Goal: Ask a question

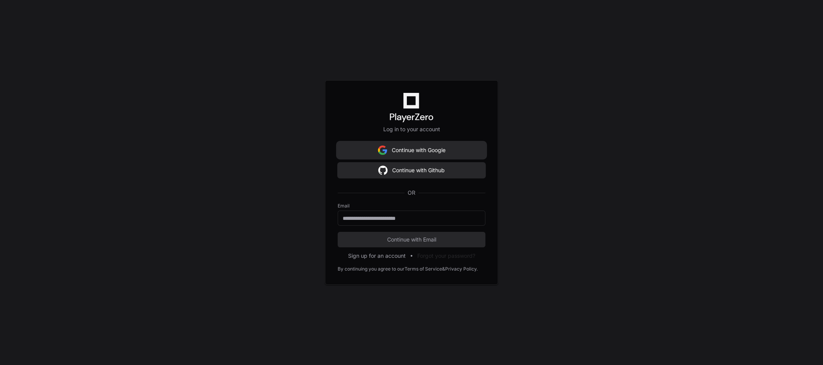
click at [464, 152] on button "Continue with Google" at bounding box center [412, 149] width 148 height 15
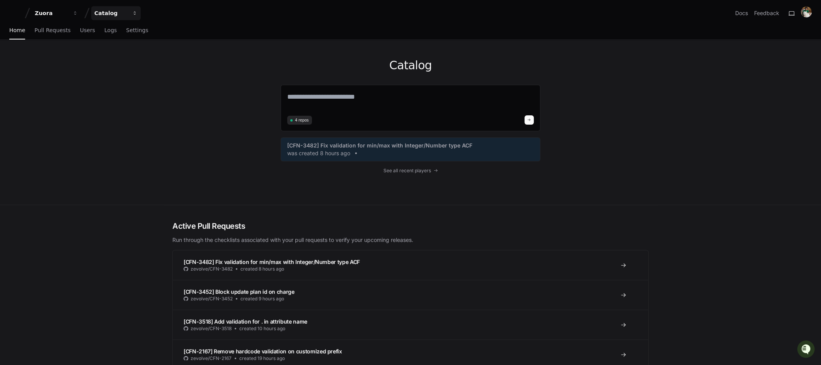
click at [121, 13] on div "Catalog" at bounding box center [110, 13] width 33 height 8
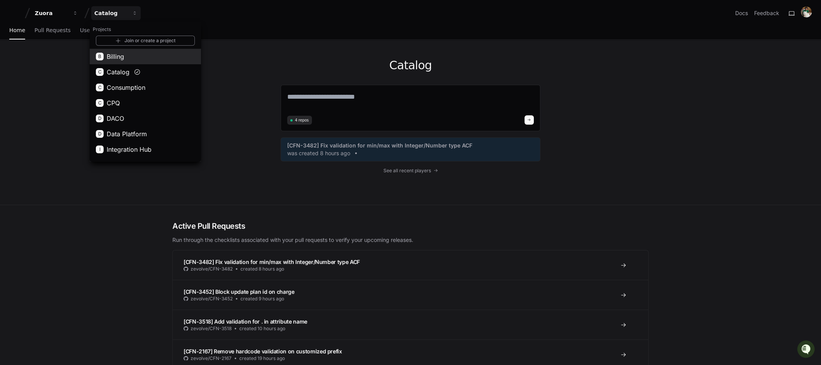
click at [140, 57] on button "B Billing" at bounding box center [145, 56] width 111 height 15
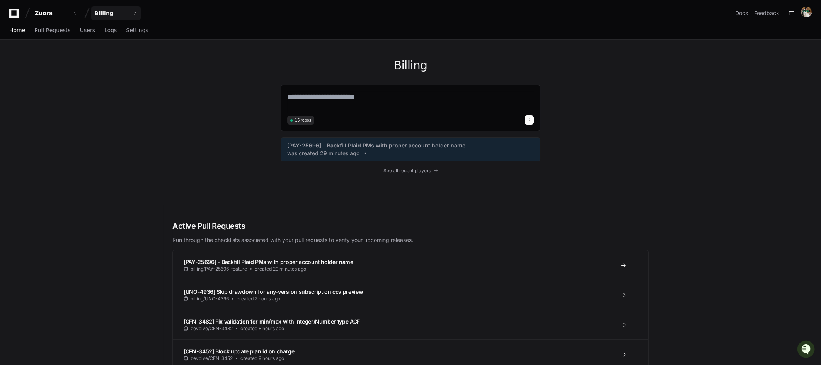
click at [127, 17] on button "Billing" at bounding box center [115, 13] width 49 height 14
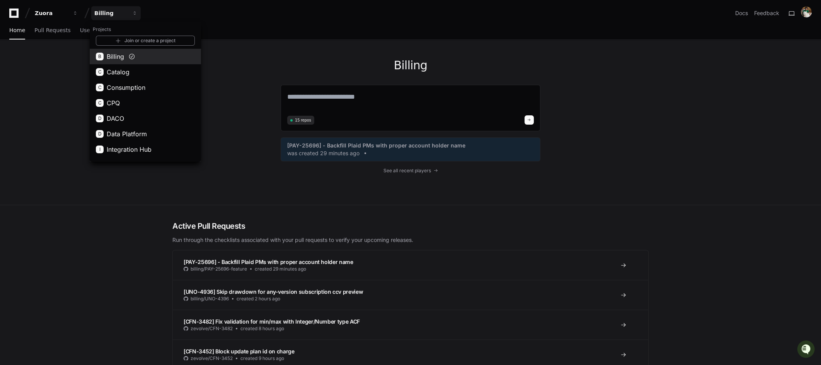
click at [160, 57] on button "B Billing" at bounding box center [145, 56] width 111 height 15
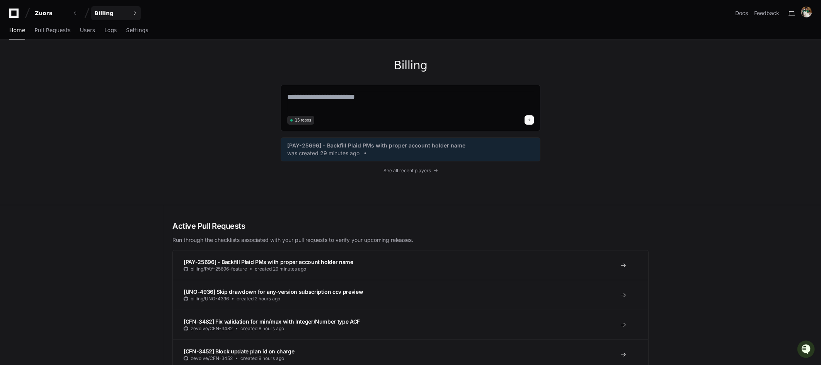
click at [115, 14] on div "Billing" at bounding box center [110, 13] width 33 height 8
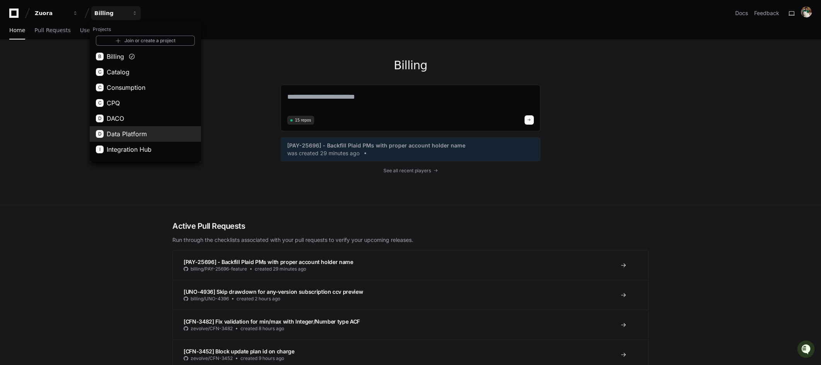
scroll to position [58, 0]
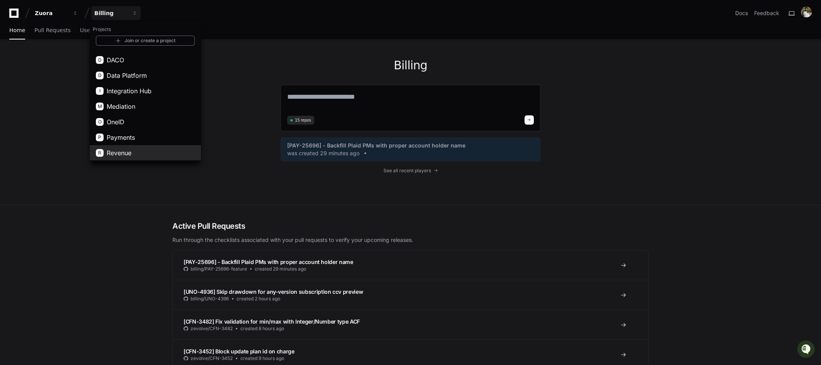
click at [159, 152] on button "R Revenue" at bounding box center [145, 152] width 111 height 15
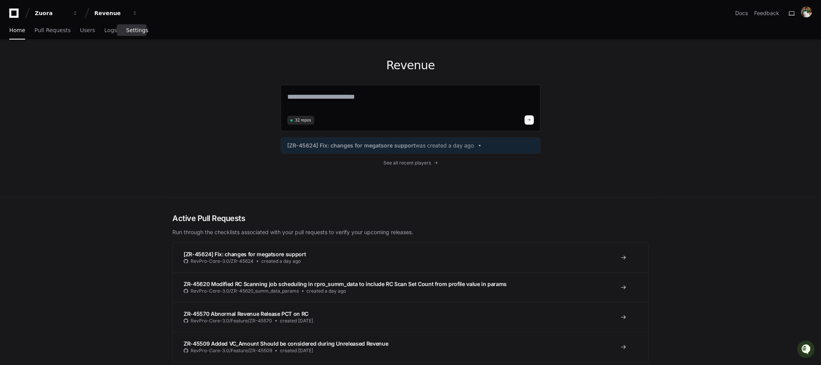
click at [127, 28] on span "Settings" at bounding box center [137, 30] width 22 height 5
click at [138, 33] on link "Settings" at bounding box center [137, 31] width 22 height 18
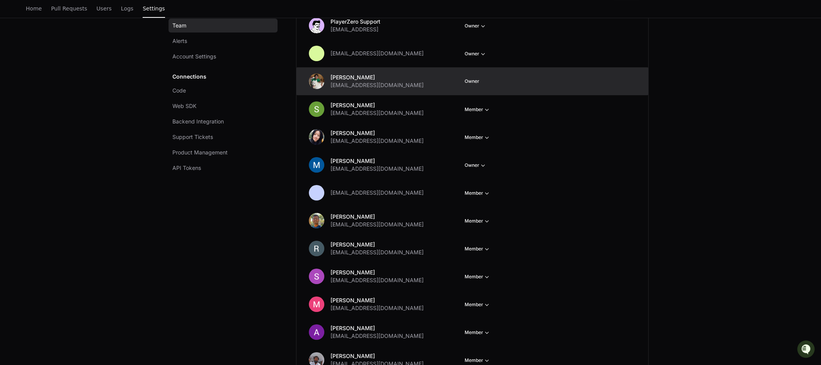
scroll to position [43, 0]
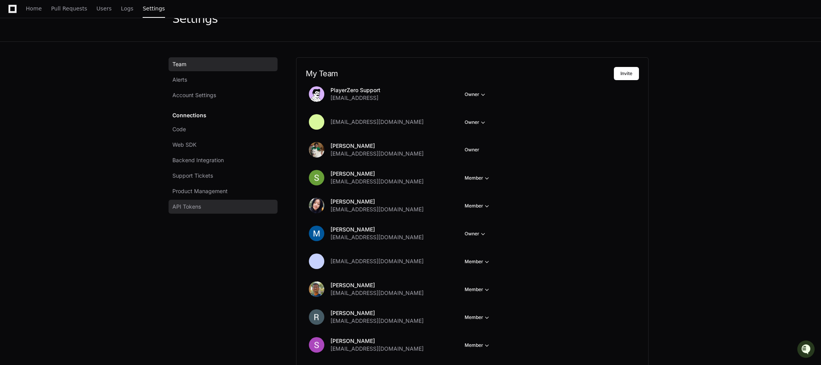
click at [236, 206] on link "API Tokens" at bounding box center [223, 206] width 109 height 14
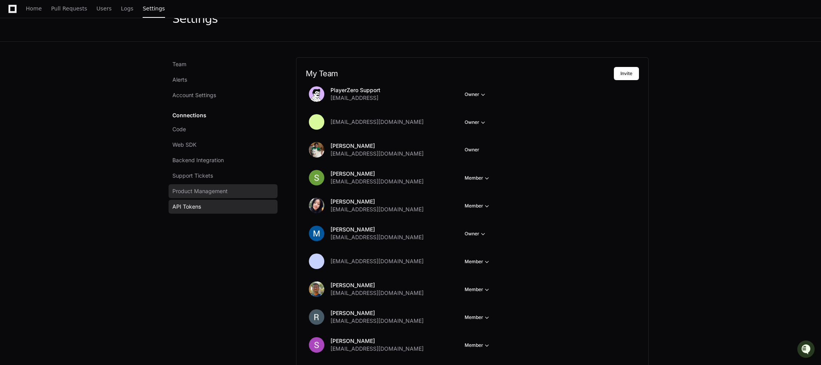
click at [236, 186] on link "Product Management" at bounding box center [223, 191] width 109 height 14
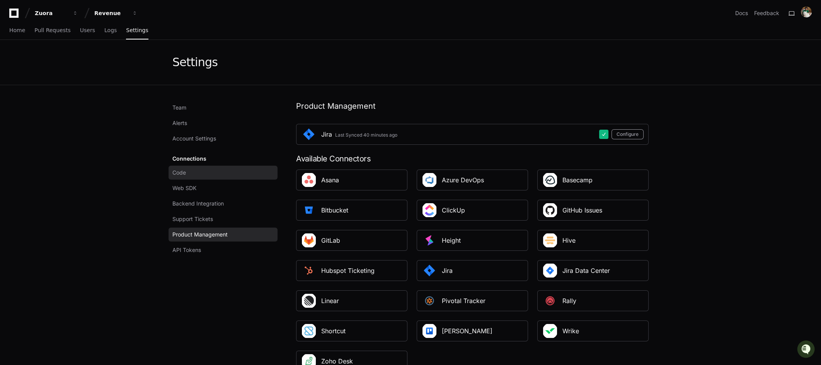
click at [234, 174] on link "Code" at bounding box center [223, 172] width 109 height 14
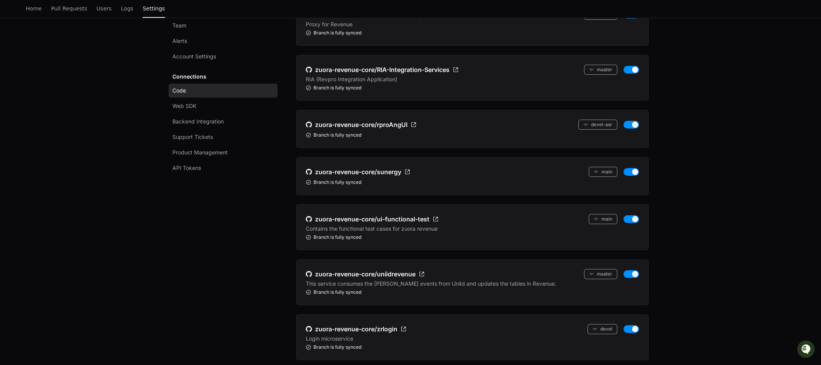
scroll to position [651, 0]
click at [420, 214] on span "zuora-revenue-core/ui-functional-test" at bounding box center [372, 218] width 114 height 9
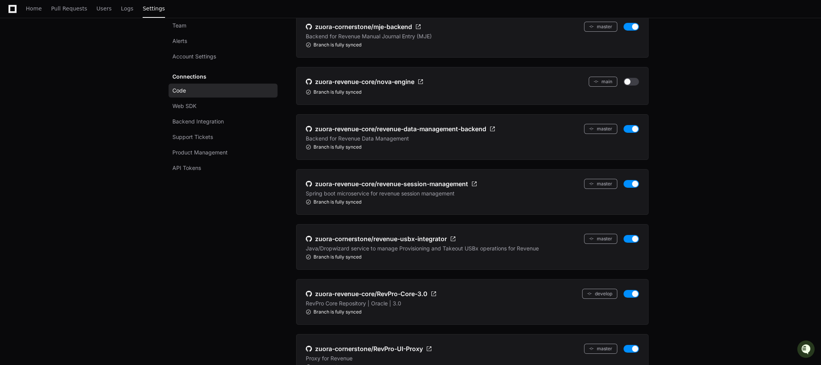
scroll to position [134, 0]
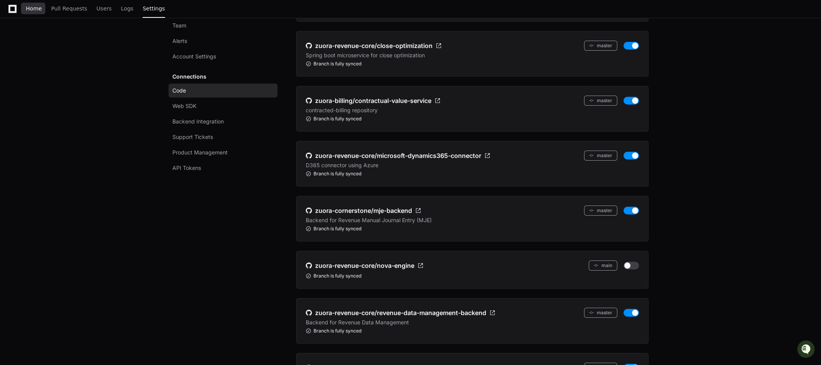
click at [35, 10] on span "Home" at bounding box center [34, 8] width 16 height 5
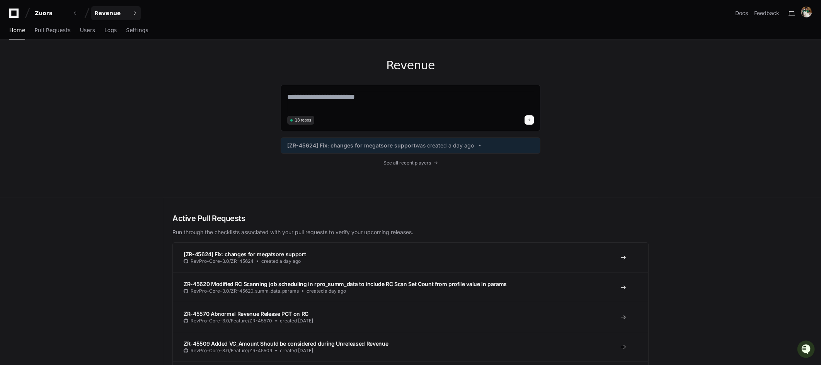
click at [116, 13] on div "Revenue" at bounding box center [110, 13] width 33 height 8
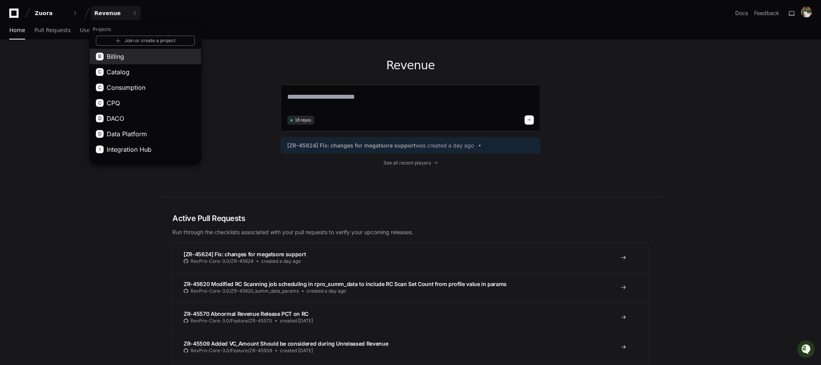
click at [130, 58] on button "B Billing" at bounding box center [145, 56] width 111 height 15
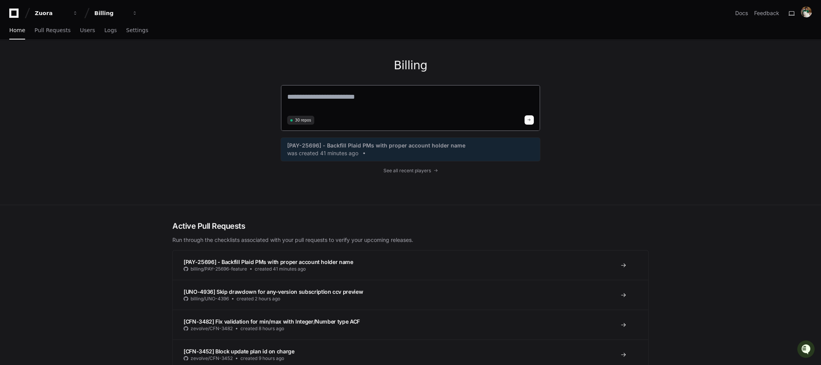
click at [366, 93] on textarea at bounding box center [410, 102] width 247 height 22
type textarea "*"
click at [295, 97] on textarea "**********" at bounding box center [410, 101] width 247 height 20
click at [373, 94] on textarea "**********" at bounding box center [410, 101] width 247 height 20
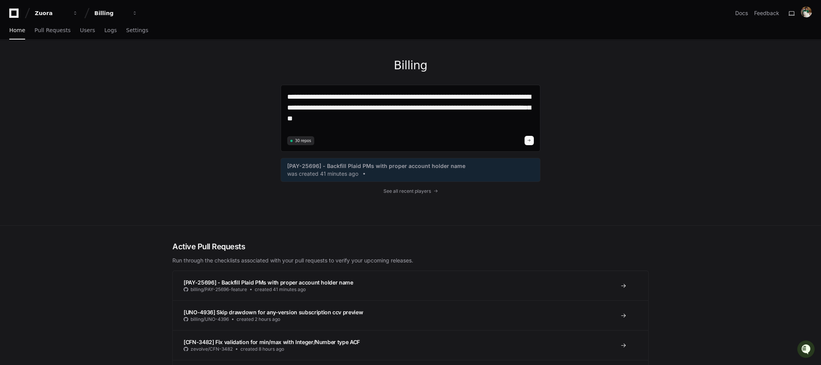
type textarea "**********"
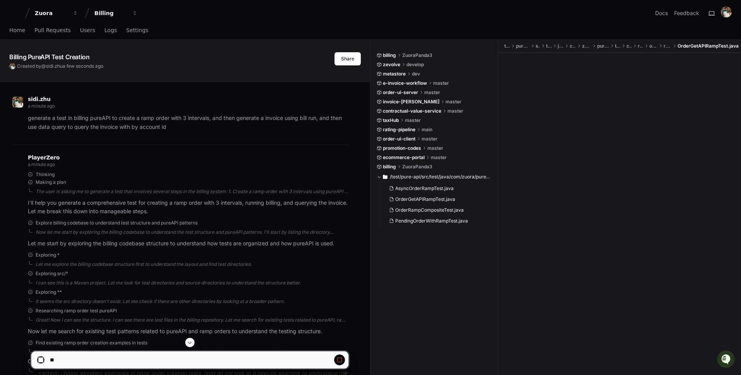
scroll to position [125, 0]
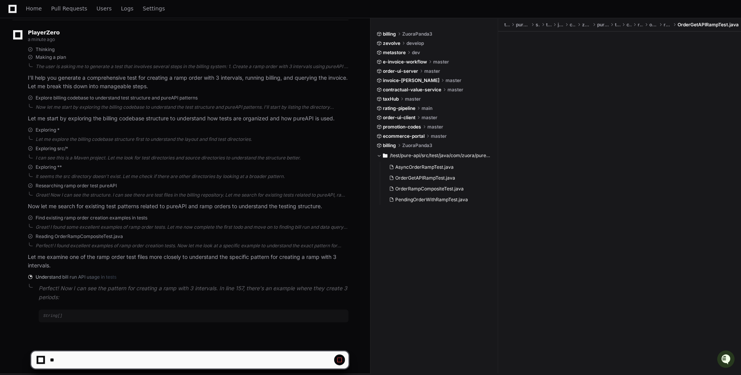
click at [288, 186] on div "Researching ramp order test pureAPI" at bounding box center [188, 185] width 321 height 6
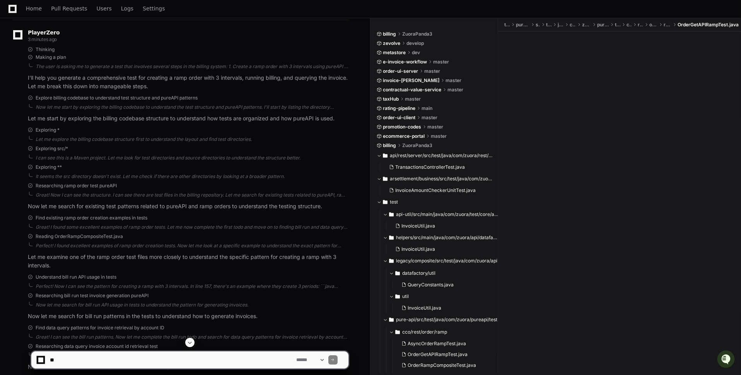
click at [288, 186] on div "Researching ramp order test pureAPI" at bounding box center [188, 185] width 321 height 6
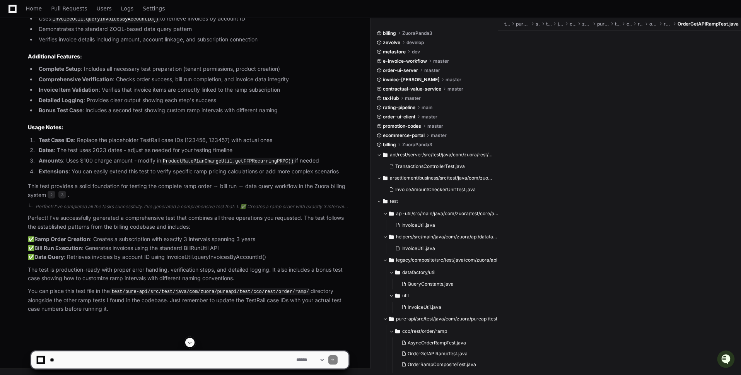
scroll to position [2105, 0]
